Goal: Transaction & Acquisition: Purchase product/service

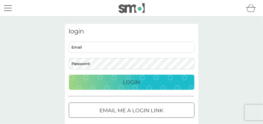
click at [109, 48] on input "Email" at bounding box center [132, 47] width 126 height 11
type input "[EMAIL_ADDRESS][DOMAIN_NAME]"
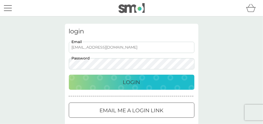
click at [121, 83] on div "Login" at bounding box center [131, 82] width 115 height 8
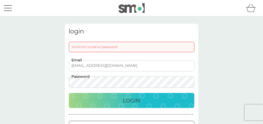
click at [53, 82] on div "login Incorrect email or password [EMAIL_ADDRESS][DOMAIN_NAME] Email Password L…" at bounding box center [131, 87] width 263 height 143
click at [69, 93] on button "Login" at bounding box center [132, 100] width 126 height 15
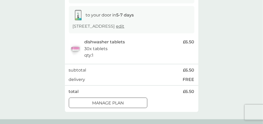
scroll to position [84, 0]
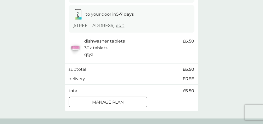
click at [124, 104] on p "Manage plan" at bounding box center [108, 102] width 32 height 7
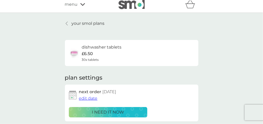
scroll to position [1, 0]
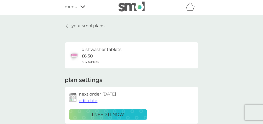
click at [94, 26] on p "your smol plans" at bounding box center [88, 25] width 33 height 7
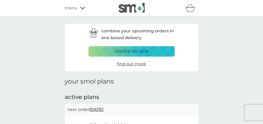
click at [145, 50] on p "create my box" at bounding box center [131, 51] width 35 height 7
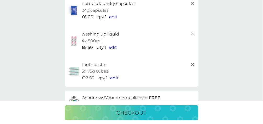
scroll to position [93, 0]
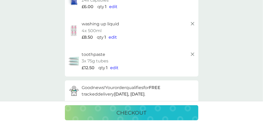
click at [191, 54] on icon at bounding box center [192, 54] width 6 height 6
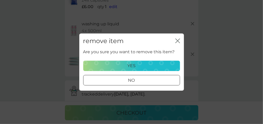
click at [142, 66] on div "yes" at bounding box center [132, 66] width 90 height 7
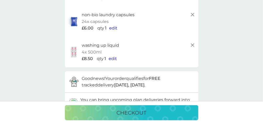
scroll to position [69, 0]
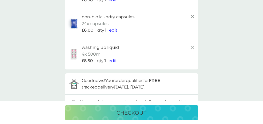
click at [193, 47] on icon at bounding box center [192, 47] width 6 height 6
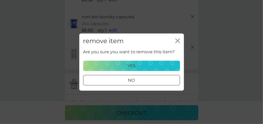
click at [137, 64] on div "yes" at bounding box center [132, 66] width 90 height 7
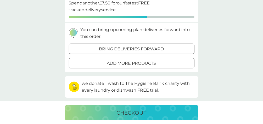
scroll to position [117, 0]
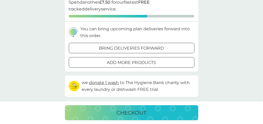
click at [158, 63] on div "add more products" at bounding box center [131, 62] width 125 height 7
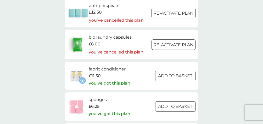
scroll to position [730, 0]
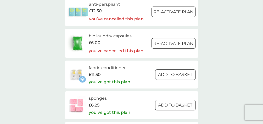
click at [170, 76] on div at bounding box center [175, 74] width 19 height 5
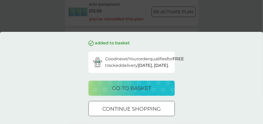
click at [135, 93] on p "go to basket" at bounding box center [131, 88] width 39 height 8
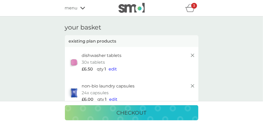
click at [132, 112] on p "checkout" at bounding box center [132, 113] width 30 height 8
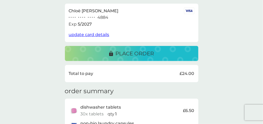
scroll to position [94, 0]
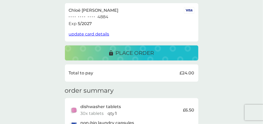
click at [140, 52] on p "place order" at bounding box center [135, 53] width 38 height 8
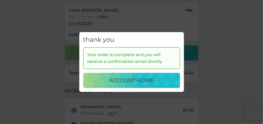
click at [212, 36] on div "thank you Your order is complete and you will receive a confirmation email shor…" at bounding box center [131, 62] width 263 height 124
